Goal: Obtain resource: Obtain resource

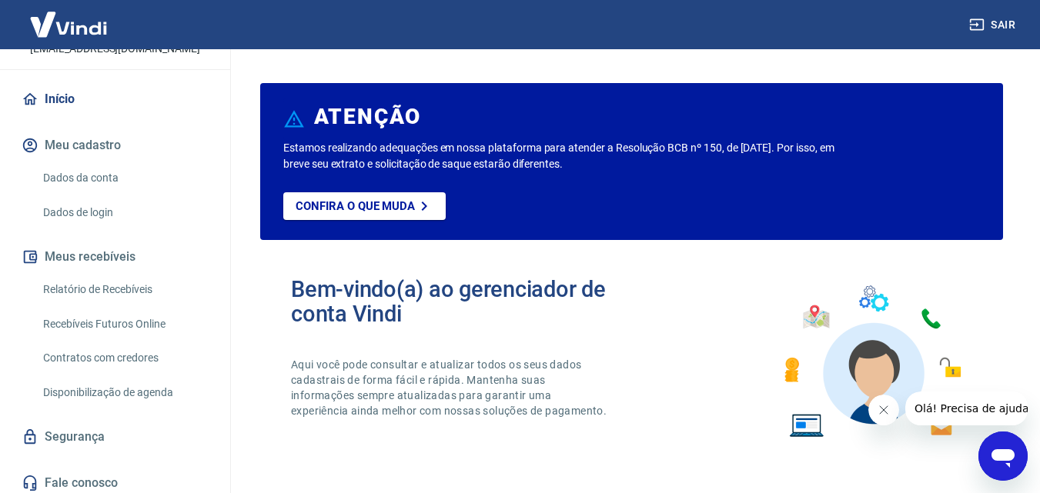
scroll to position [118, 0]
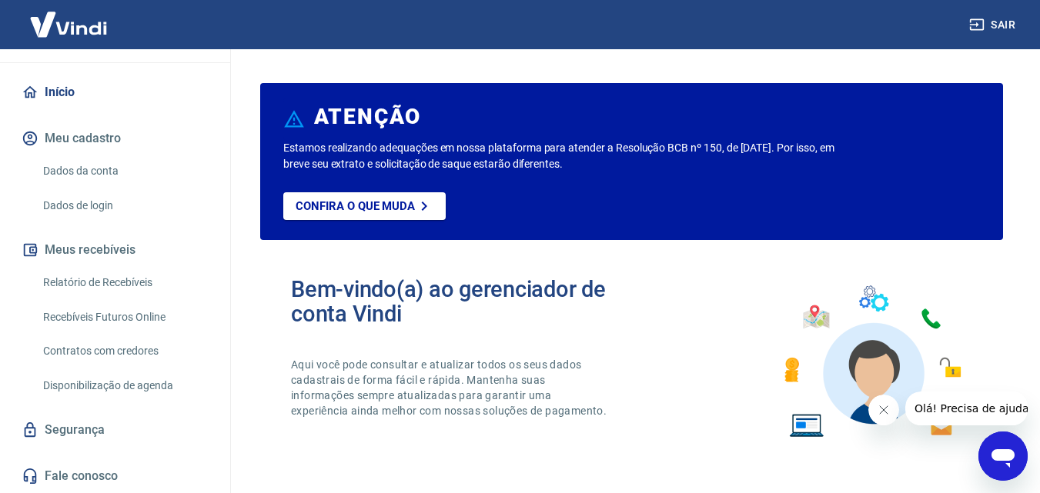
click at [133, 279] on link "Relatório de Recebíveis" at bounding box center [124, 283] width 175 height 32
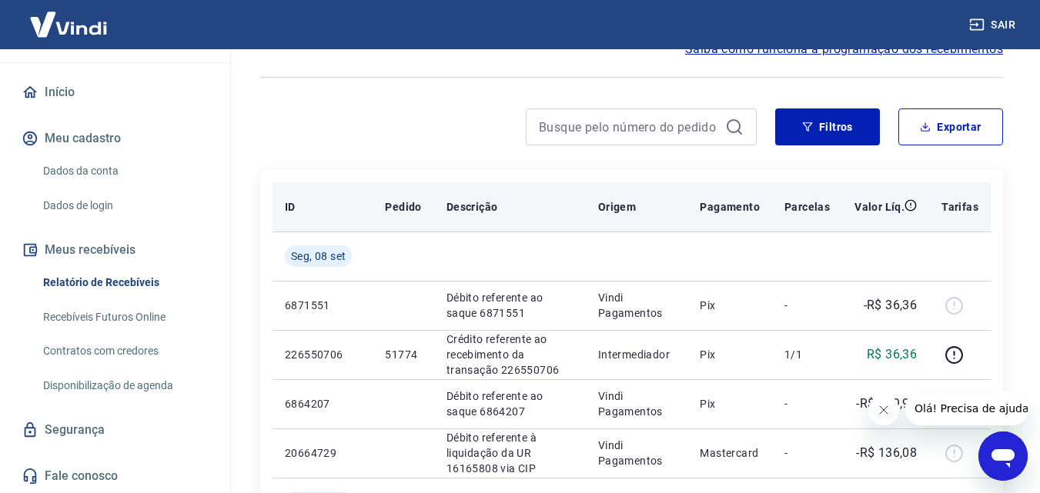
scroll to position [77, 0]
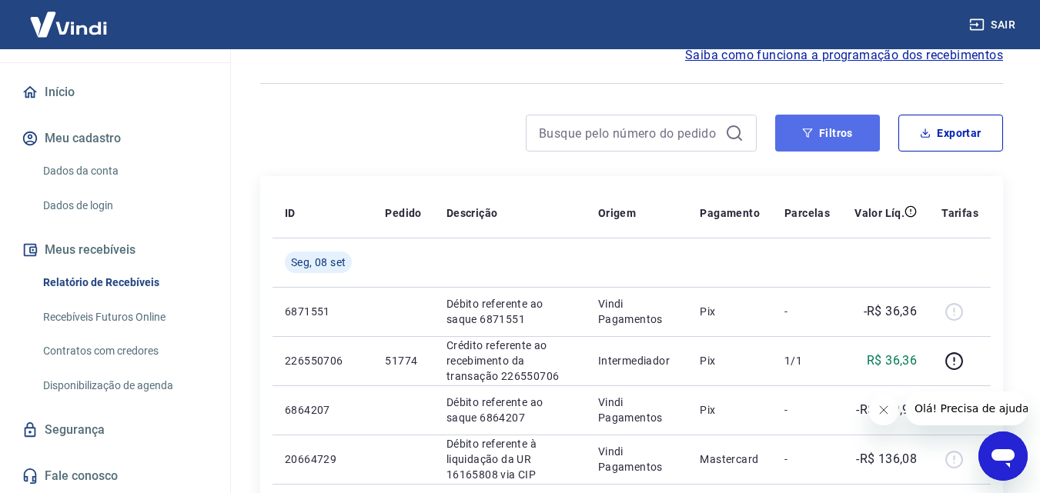
click at [856, 135] on button "Filtros" at bounding box center [827, 133] width 105 height 37
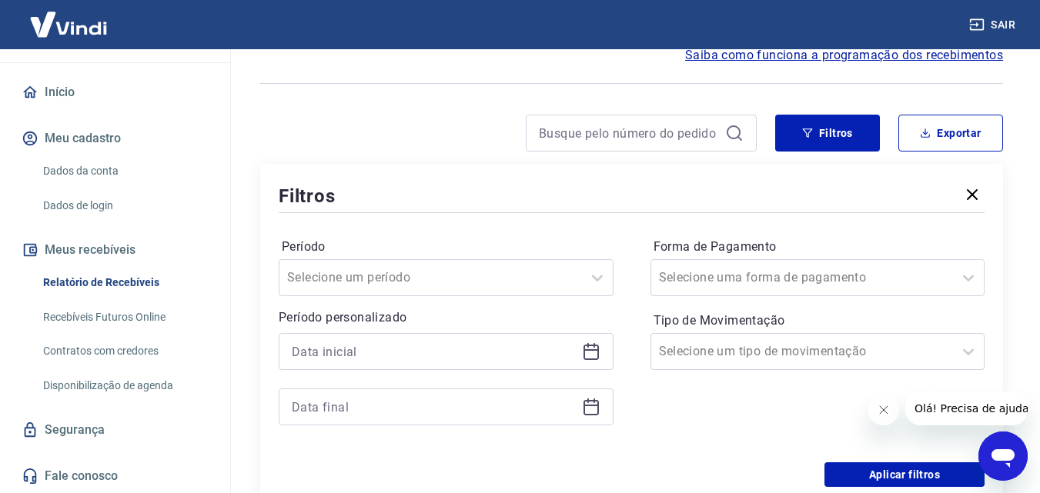
click at [593, 356] on icon at bounding box center [591, 351] width 18 height 18
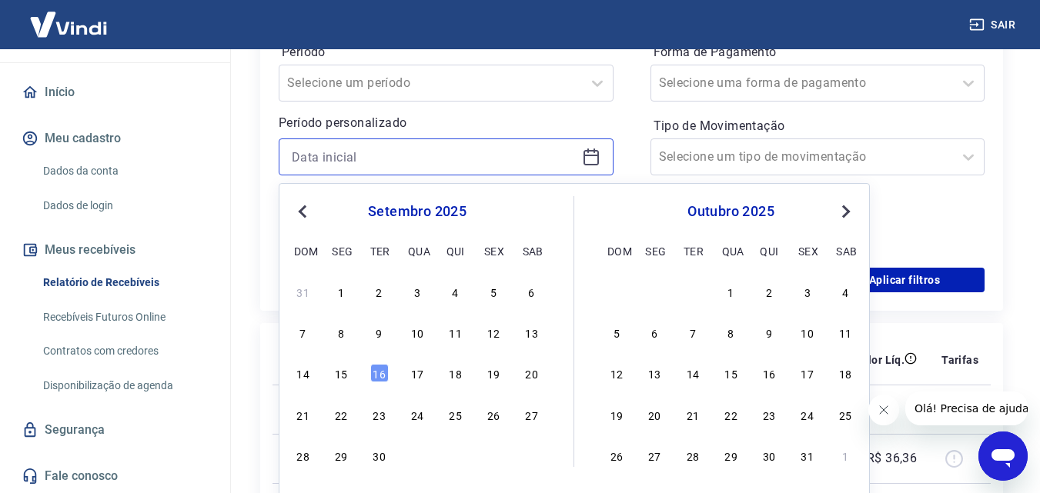
scroll to position [308, 0]
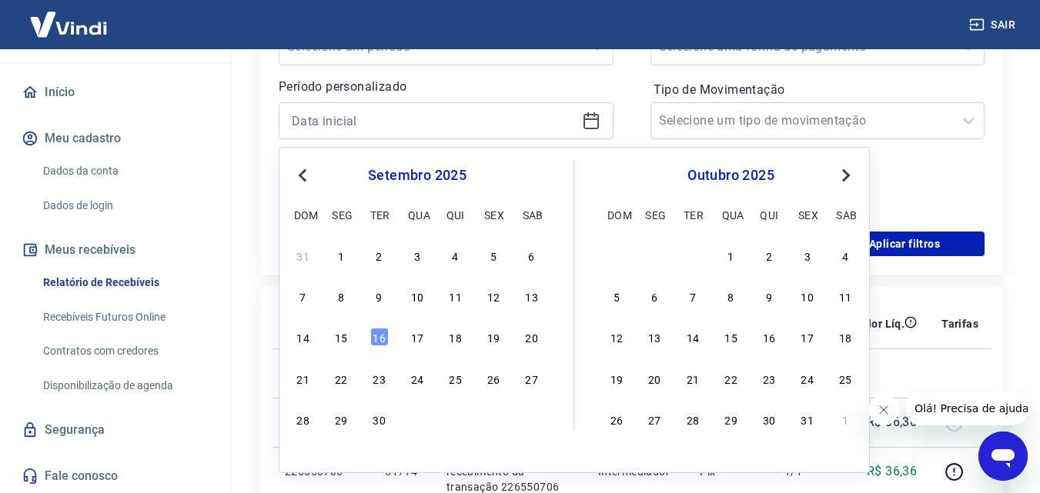
click at [304, 181] on span "Previous Month" at bounding box center [304, 175] width 0 height 18
click at [453, 422] on div "28" at bounding box center [455, 419] width 18 height 18
type input "28/08/2025"
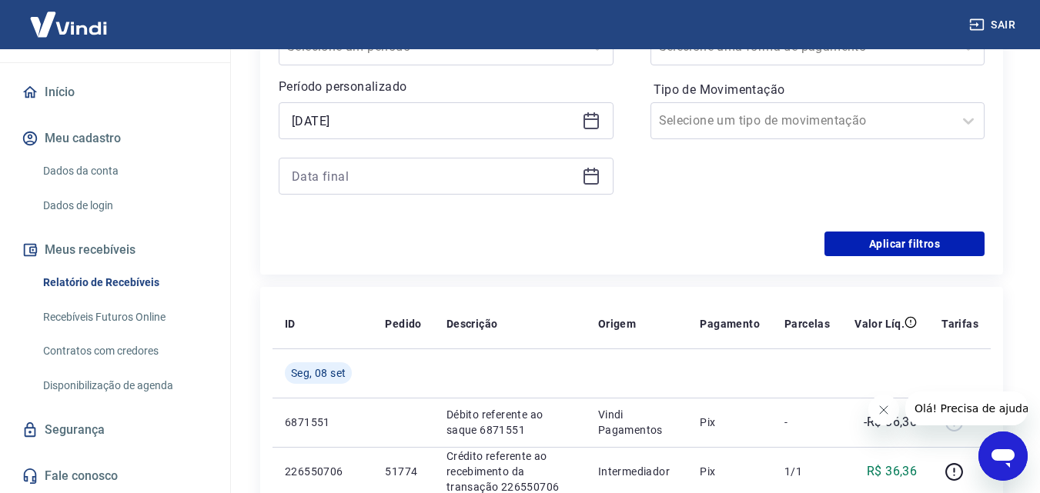
click at [600, 175] on div at bounding box center [446, 176] width 335 height 37
drag, startPoint x: 596, startPoint y: 178, endPoint x: 581, endPoint y: 189, distance: 19.2
click at [596, 179] on icon at bounding box center [591, 176] width 18 height 18
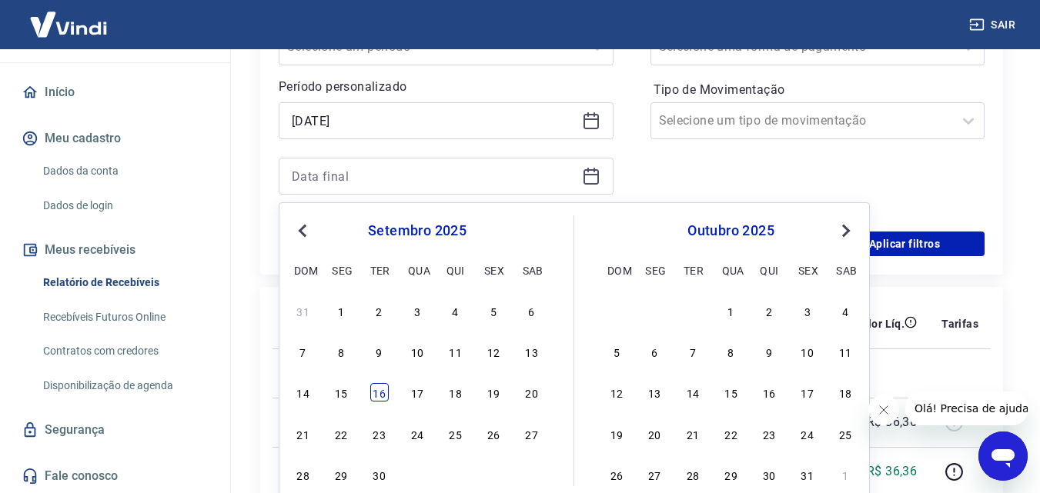
click at [385, 393] on div "16" at bounding box center [379, 392] width 18 height 18
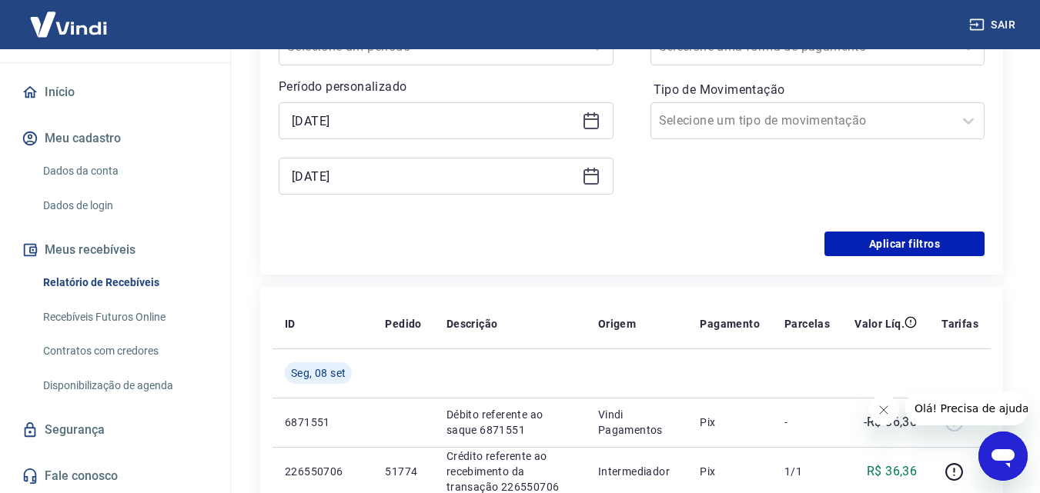
type input "[DATE]"
click at [893, 239] on button "Aplicar filtros" at bounding box center [904, 244] width 160 height 25
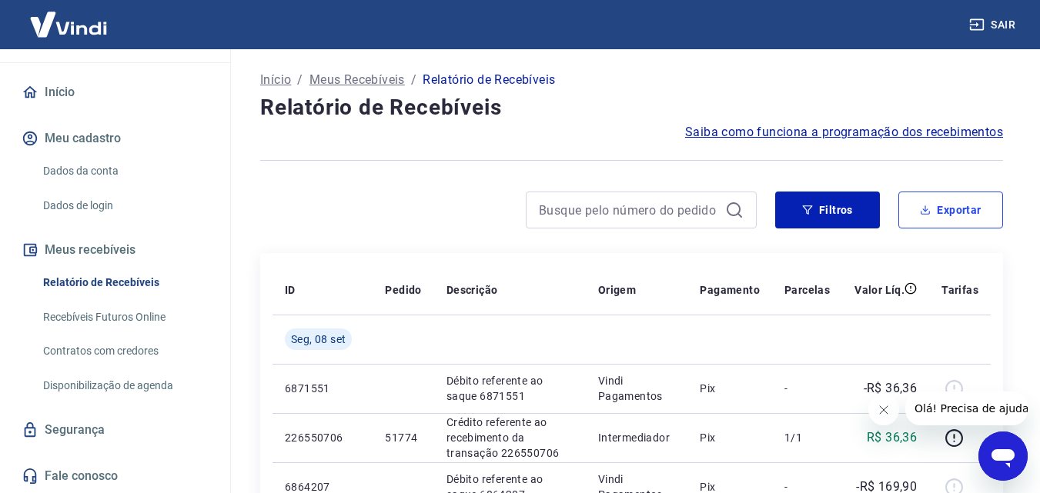
click at [968, 205] on button "Exportar" at bounding box center [950, 210] width 105 height 37
type input "28/08/2025"
type input "[DATE]"
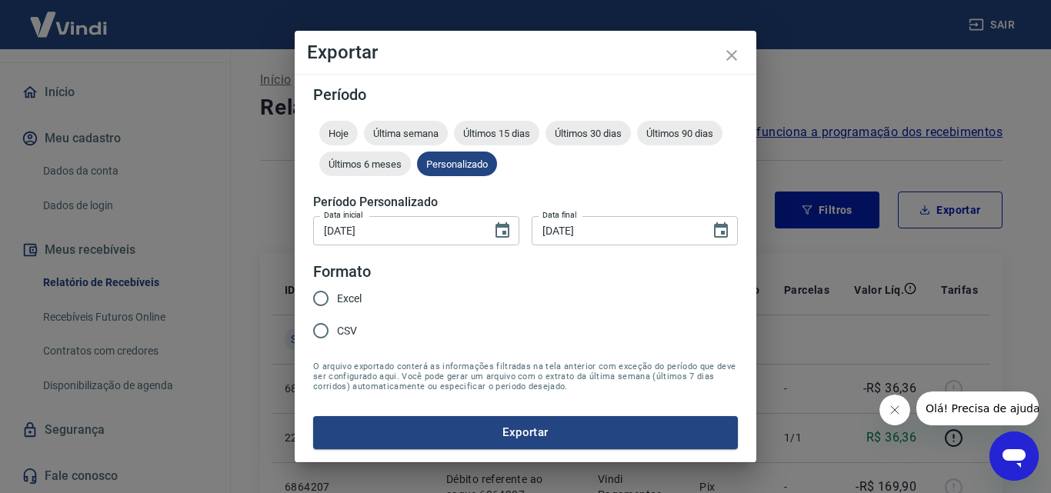
click at [317, 298] on input "Excel" at bounding box center [321, 298] width 32 height 32
radio input "true"
click at [424, 434] on button "Exportar" at bounding box center [525, 432] width 425 height 32
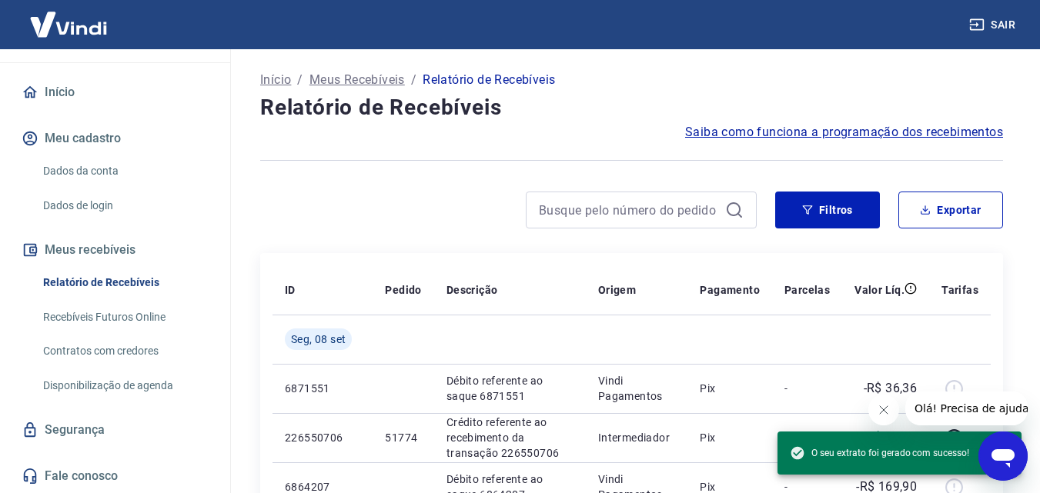
drag, startPoint x: 995, startPoint y: 17, endPoint x: 613, endPoint y: 24, distance: 381.7
click at [995, 18] on button "Sair" at bounding box center [993, 25] width 55 height 28
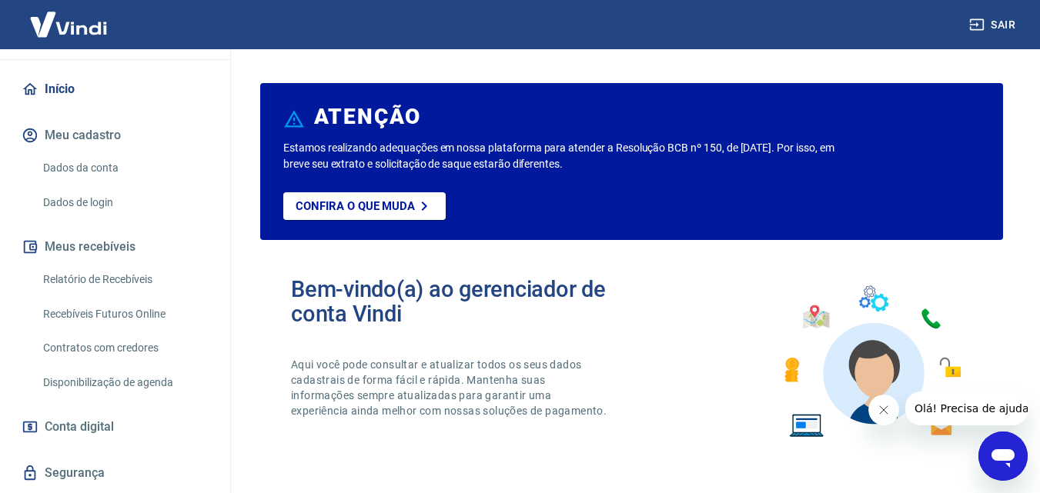
scroll to position [154, 0]
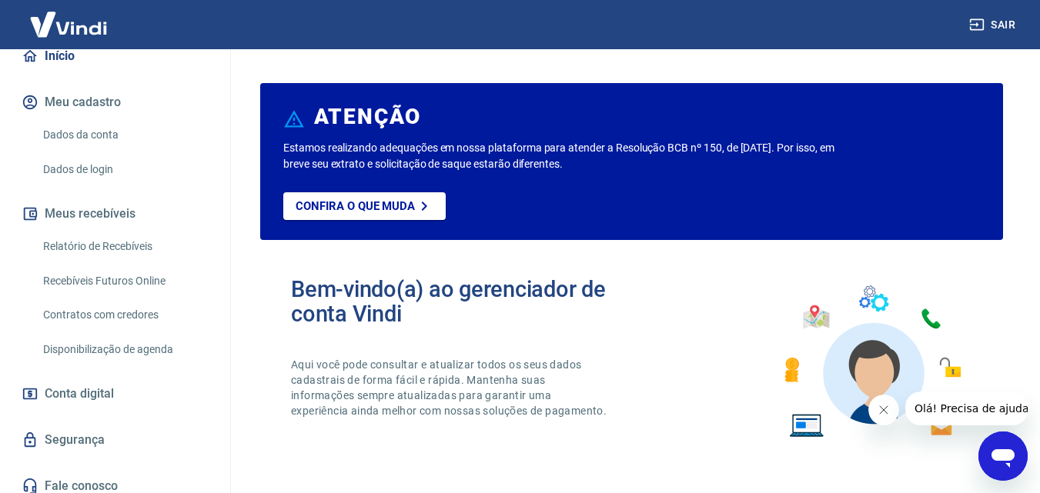
click at [99, 249] on link "Relatório de Recebíveis" at bounding box center [124, 247] width 175 height 32
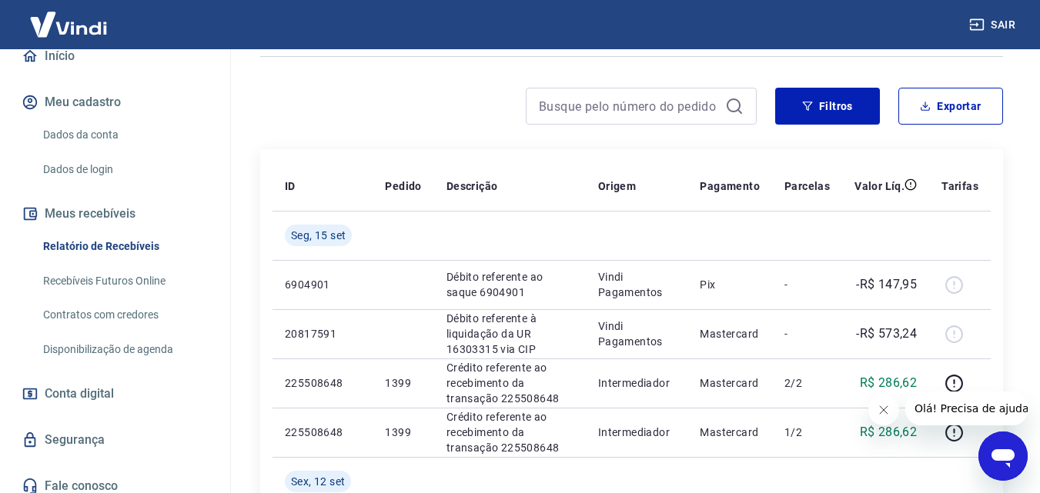
scroll to position [77, 0]
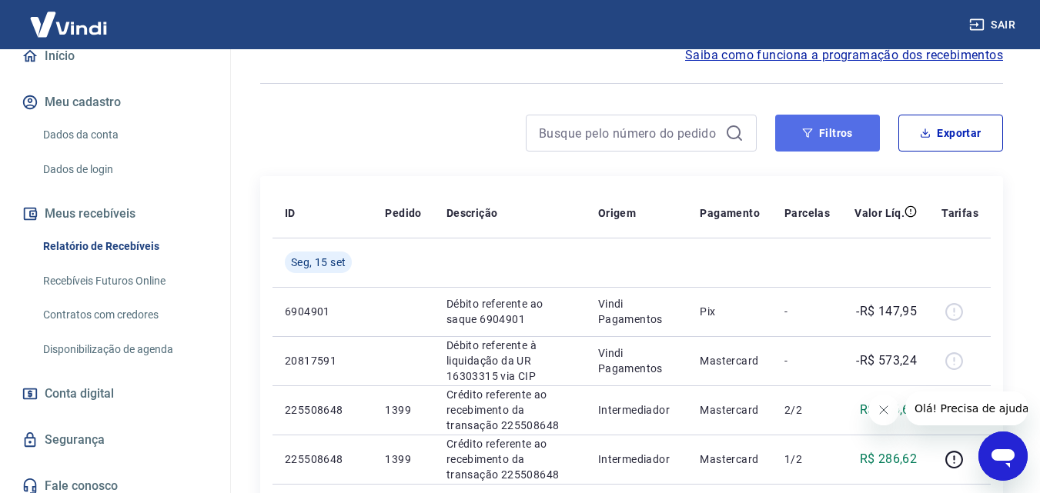
click at [846, 125] on button "Filtros" at bounding box center [827, 133] width 105 height 37
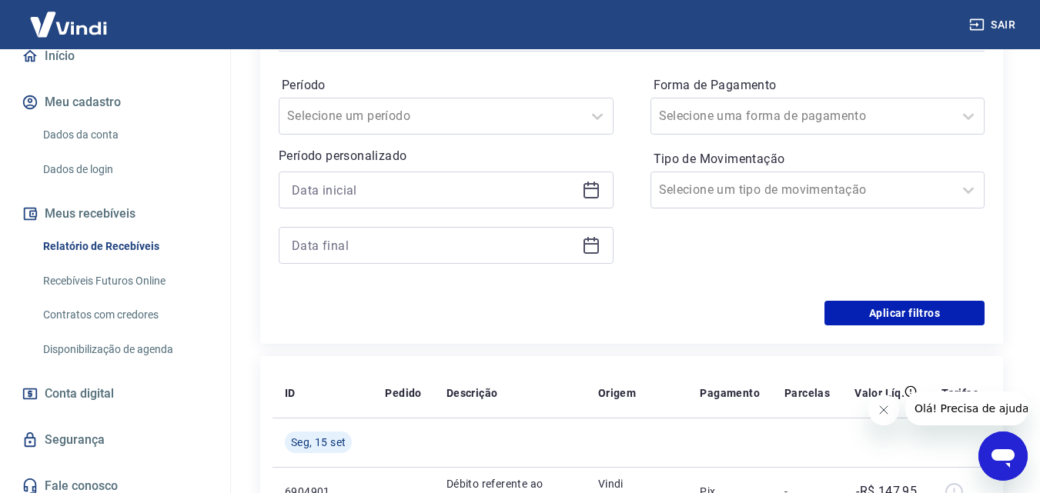
scroll to position [308, 0]
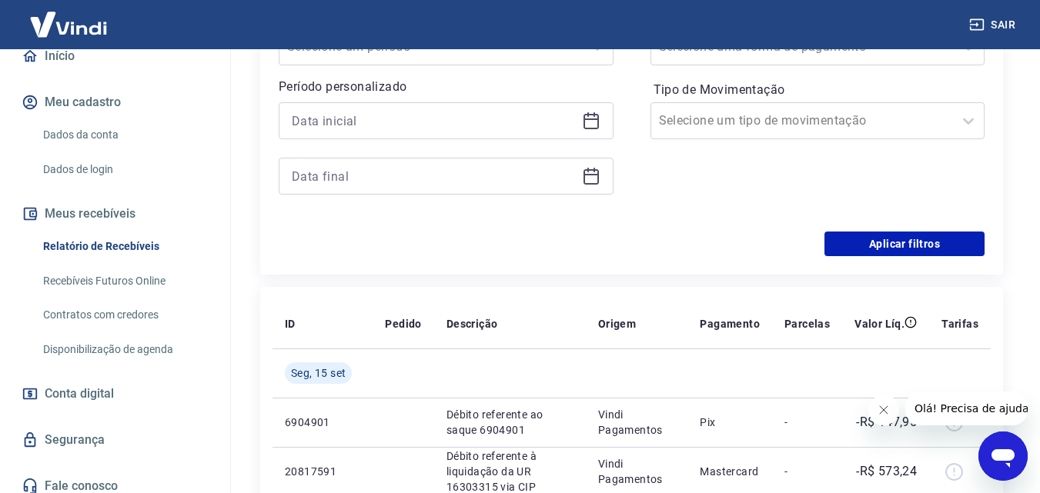
click at [592, 127] on icon at bounding box center [591, 121] width 18 height 18
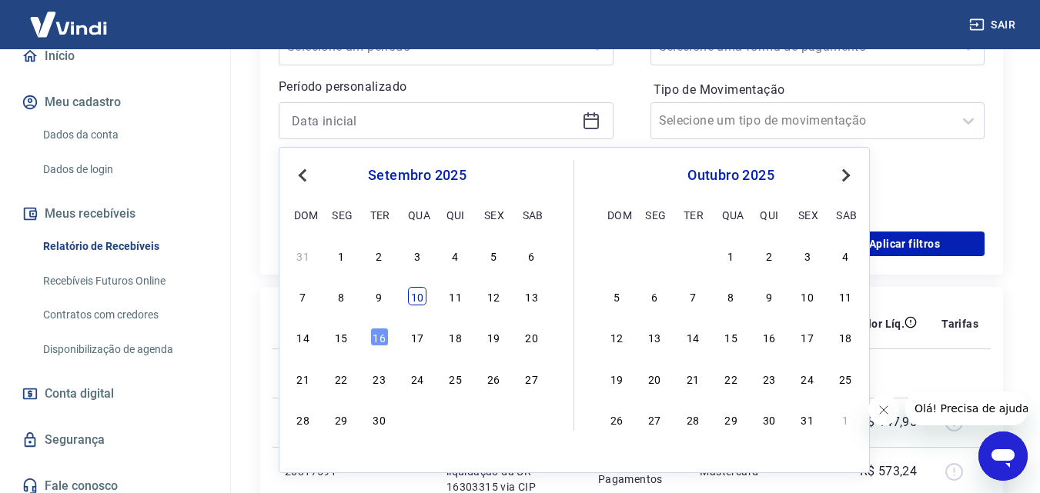
click at [421, 293] on div "10" at bounding box center [417, 296] width 18 height 18
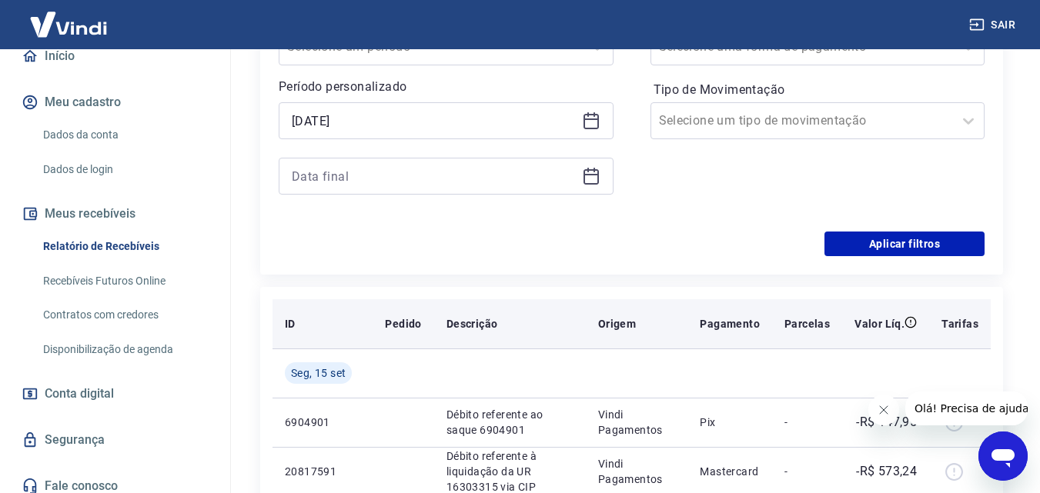
type input "[DATE]"
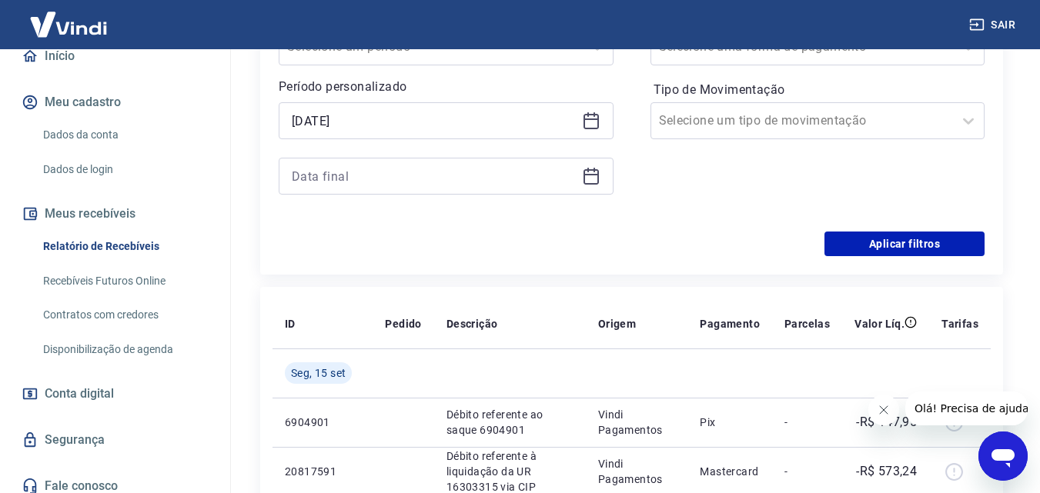
click at [587, 182] on icon at bounding box center [591, 176] width 18 height 18
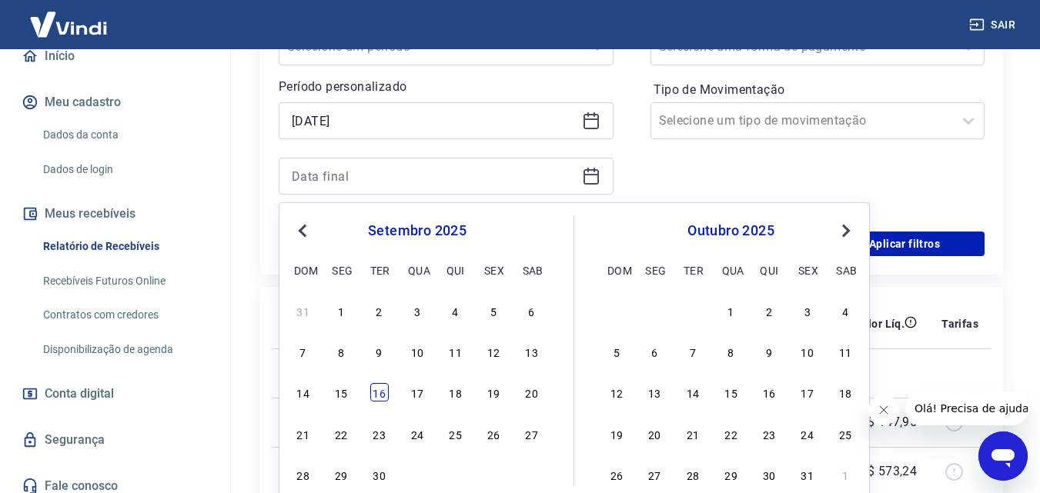
click at [379, 392] on div "16" at bounding box center [379, 392] width 18 height 18
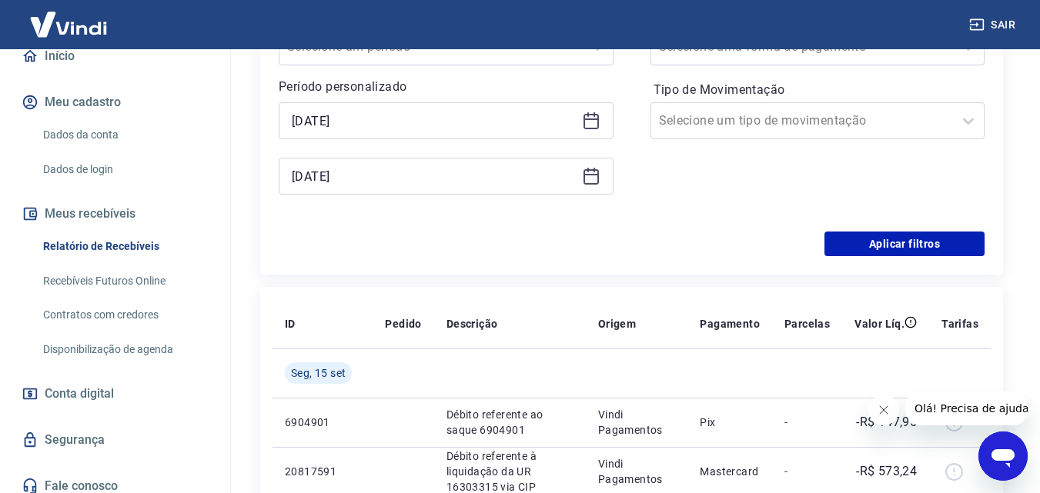
type input "[DATE]"
click at [885, 242] on button "Aplicar filtros" at bounding box center [904, 244] width 160 height 25
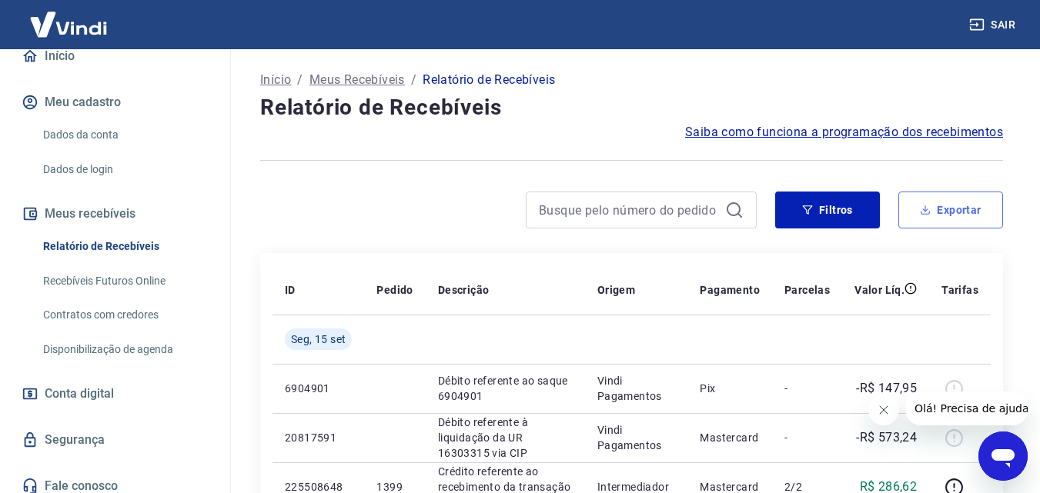
click at [927, 213] on icon "button" at bounding box center [925, 210] width 11 height 11
type input "[DATE]"
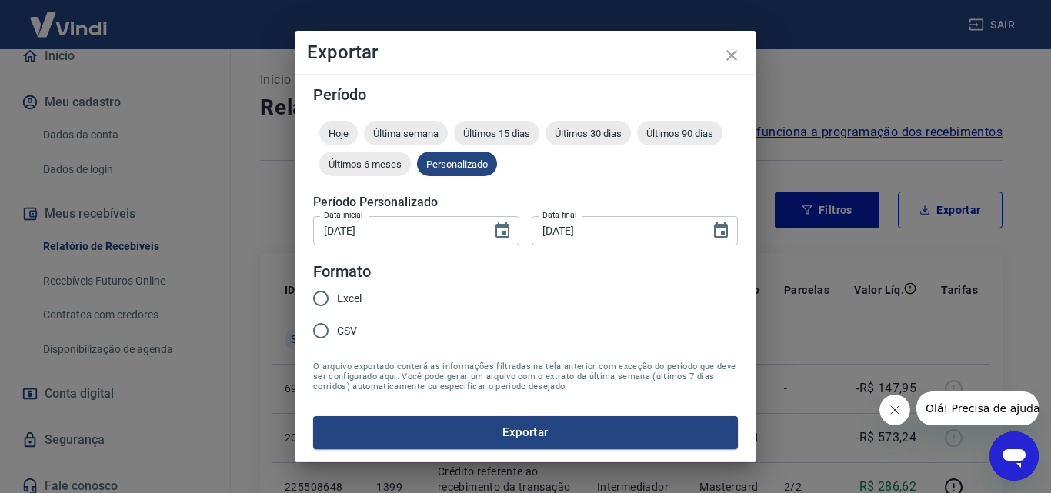
click at [319, 292] on input "Excel" at bounding box center [321, 298] width 32 height 32
radio input "true"
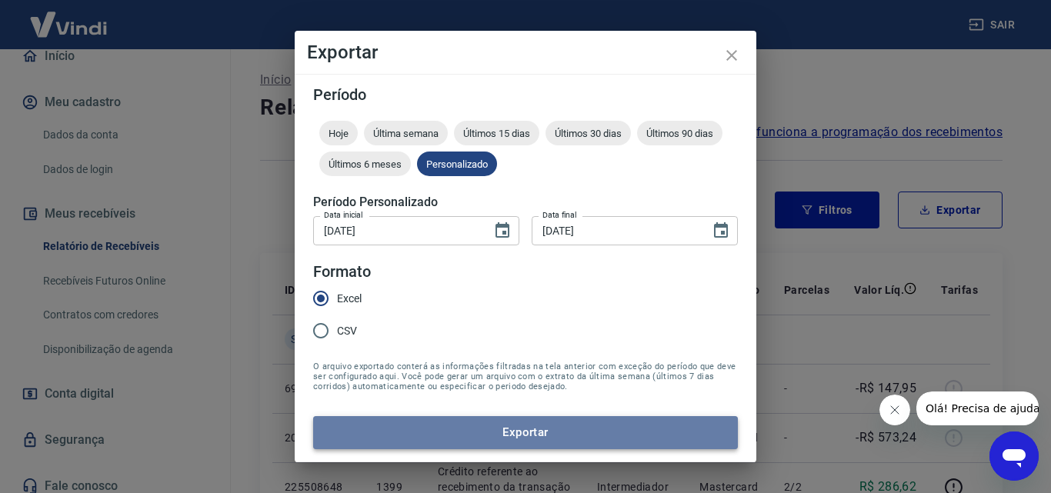
click at [388, 431] on button "Exportar" at bounding box center [525, 432] width 425 height 32
